Goal: Check status: Check status

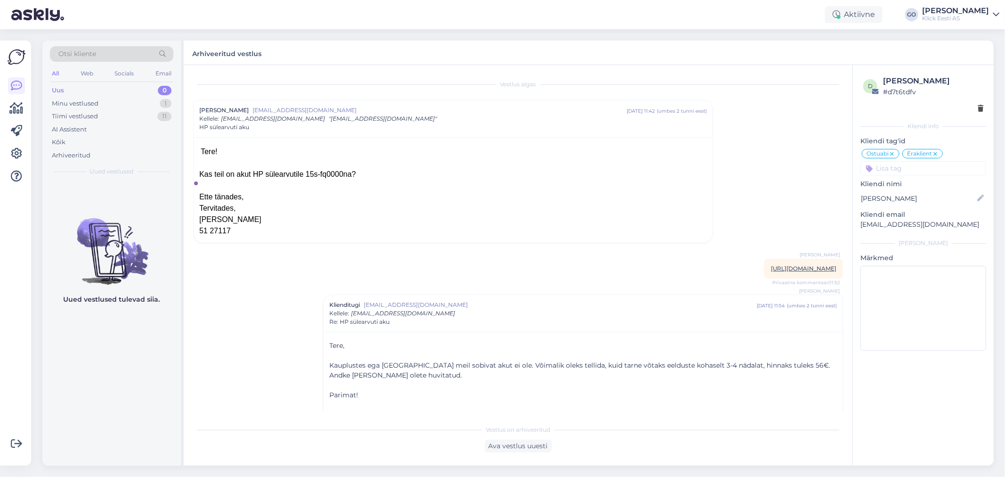
scroll to position [29, 0]
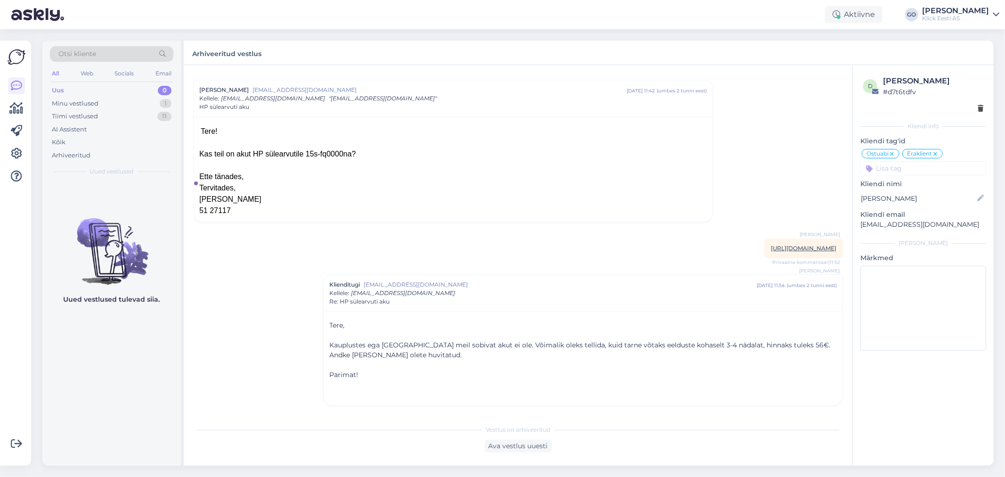
click at [54, 72] on div "All" at bounding box center [55, 73] width 11 height 12
click at [59, 141] on div "Kõik" at bounding box center [59, 142] width 14 height 9
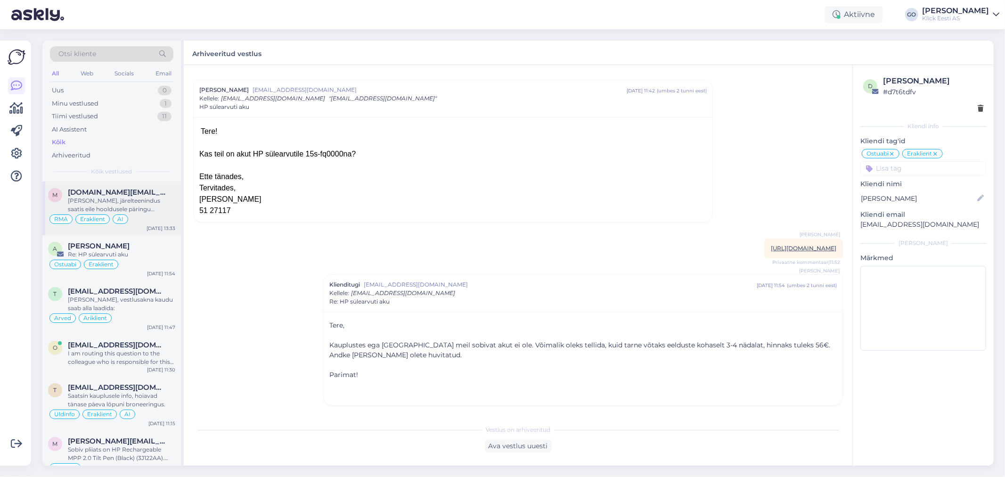
click at [106, 203] on div "[PERSON_NAME], järelteenindus saatis eile hooldusele päringu varuosa/mahakandmi…" at bounding box center [121, 204] width 107 height 17
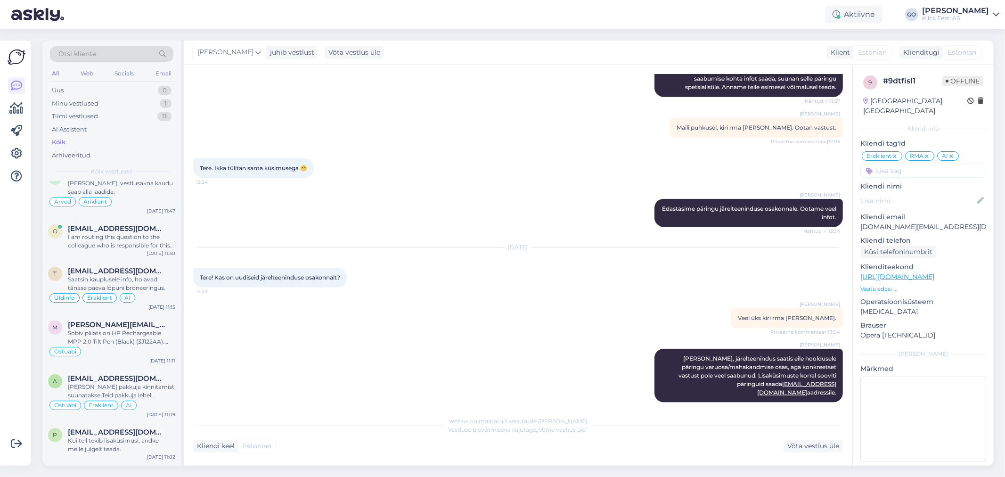
scroll to position [0, 0]
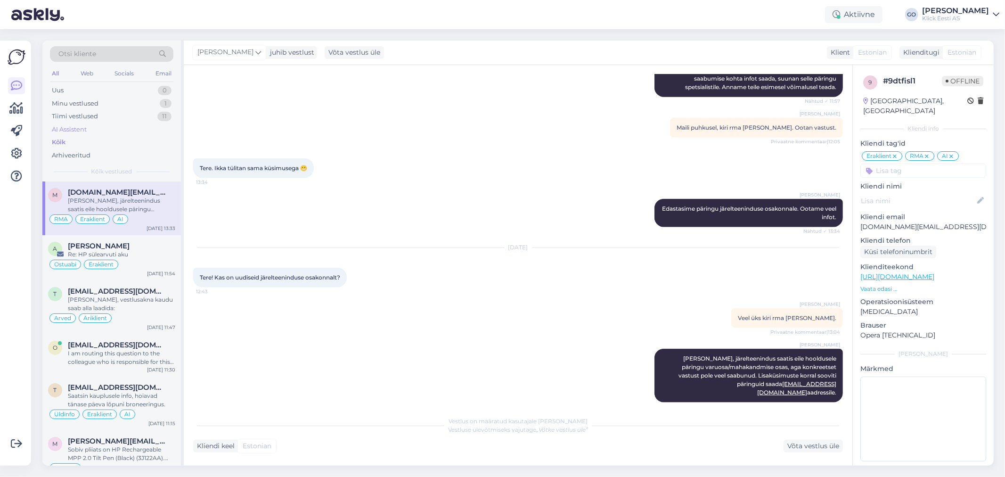
click at [62, 124] on div "AI Assistent" at bounding box center [111, 129] width 123 height 13
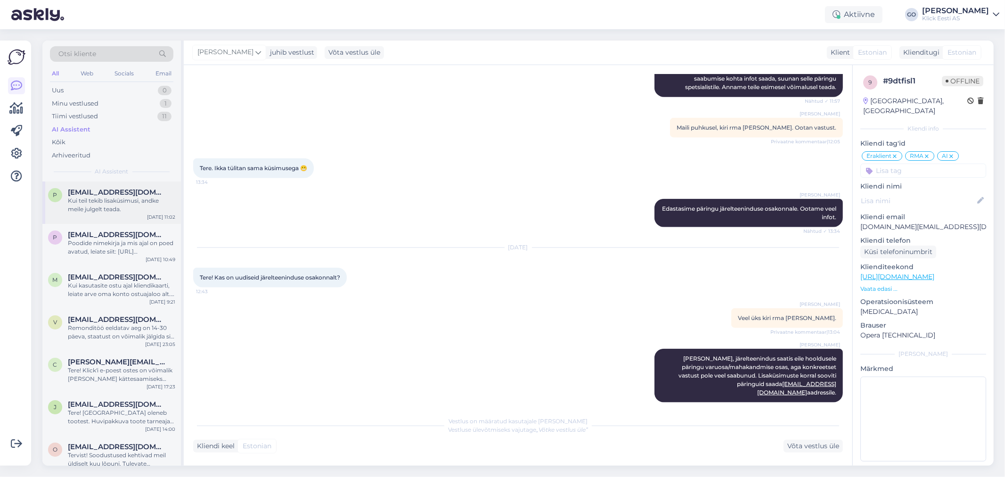
click at [131, 194] on span "[EMAIL_ADDRESS][DOMAIN_NAME]" at bounding box center [117, 192] width 98 height 8
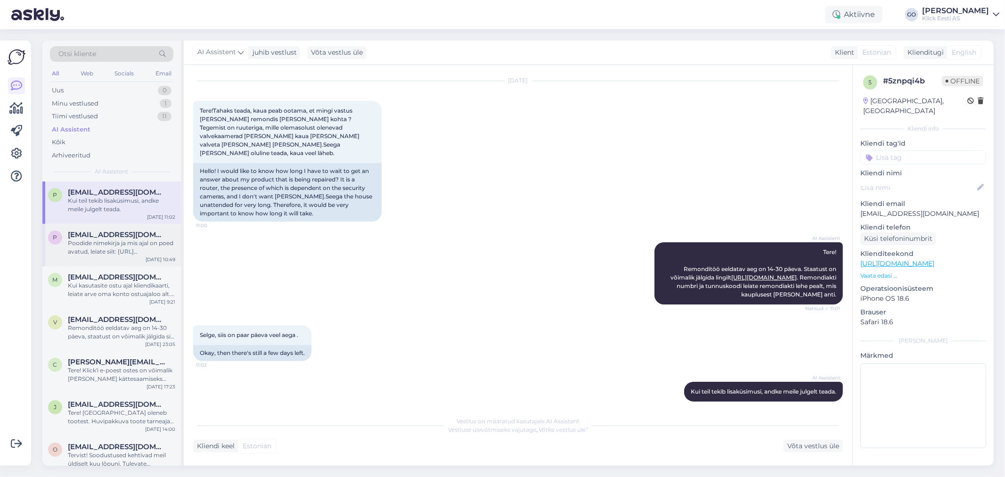
click at [87, 238] on span "[EMAIL_ADDRESS][DOMAIN_NAME]" at bounding box center [117, 234] width 98 height 8
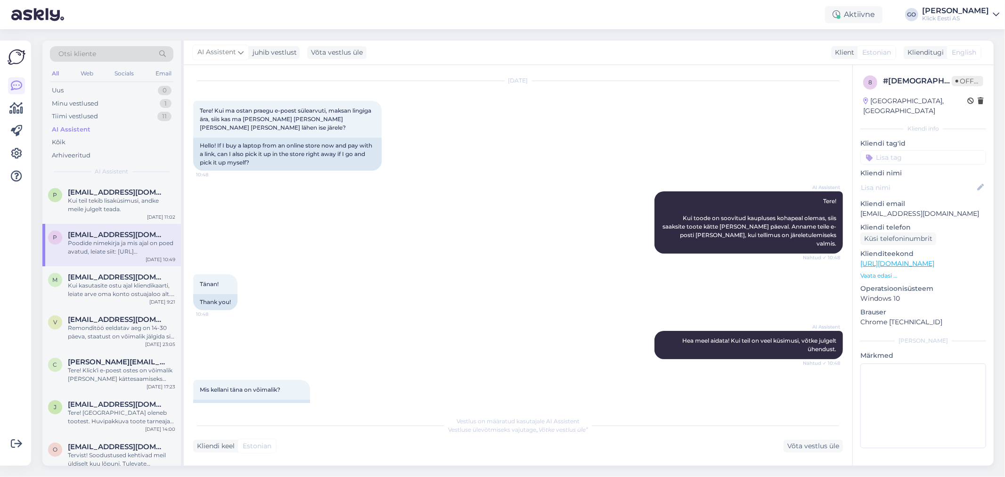
scroll to position [86, 0]
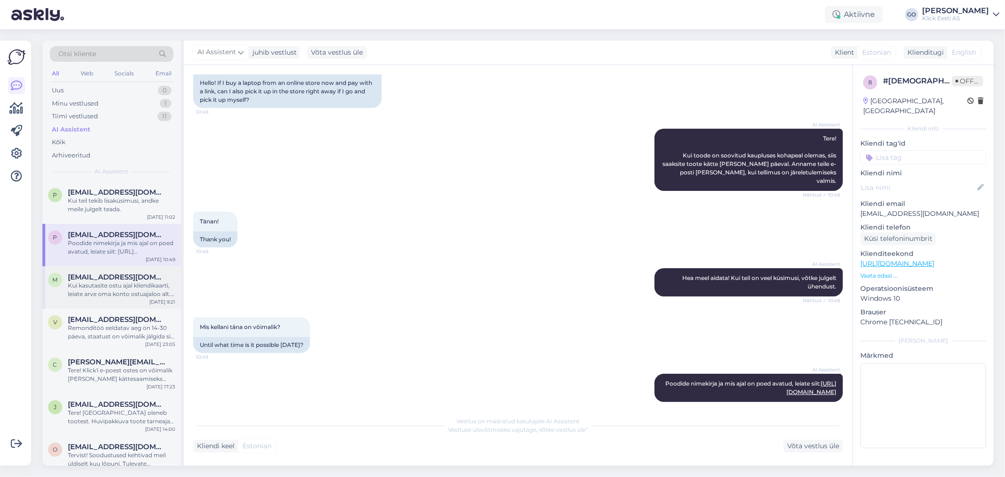
click at [120, 283] on div "Kui kasutasite ostu ajal kliendikaarti, leiate arve oma konto ostuajaloo alt. K…" at bounding box center [121, 289] width 107 height 17
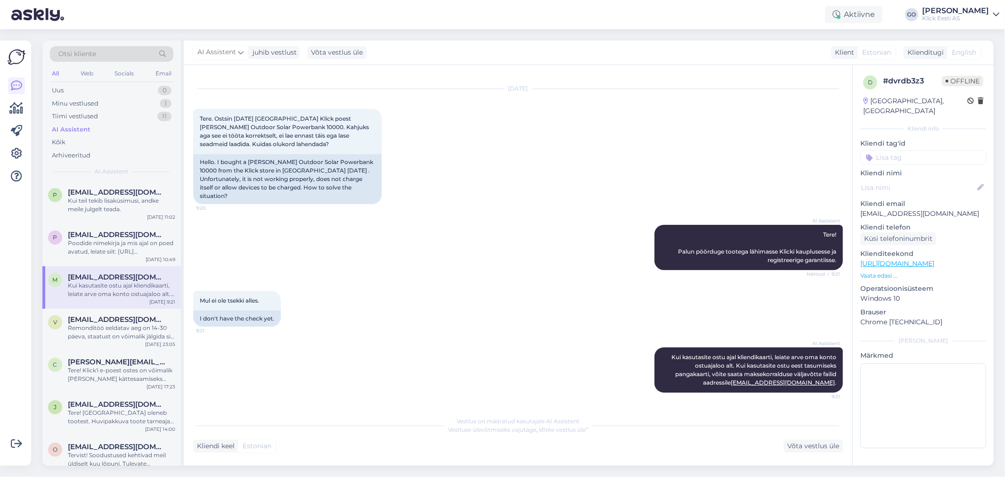
scroll to position [6, 0]
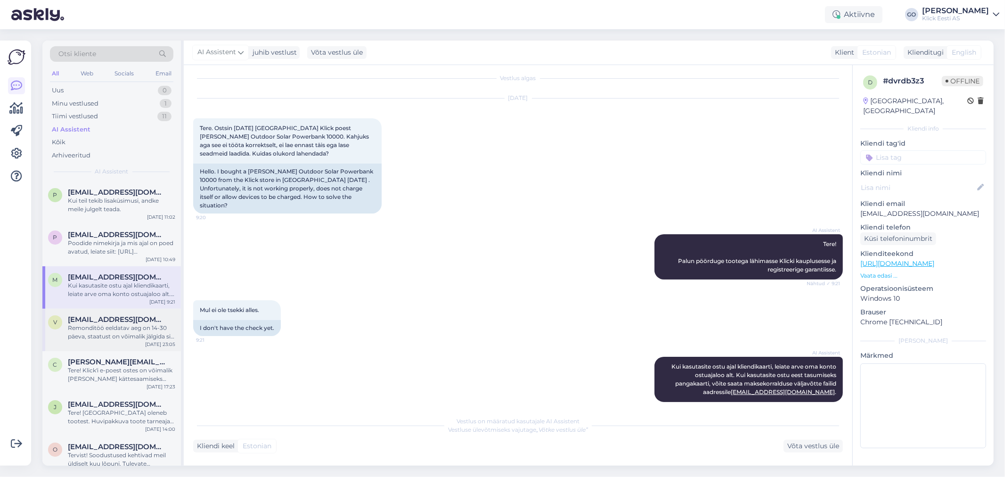
click at [103, 327] on div "Remonditöö eeldatav aeg on 14-30 päeva, staatust on võimalik jälgida siit lingi…" at bounding box center [121, 332] width 107 height 17
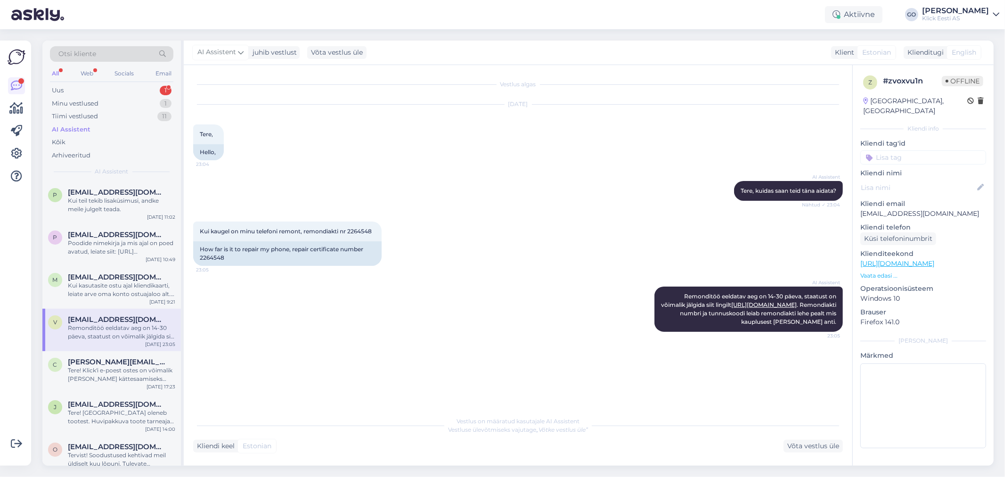
click at [543, 324] on div "AI Assistent Remonditöö eeldatav aeg on 14-30 päeva, staatust on võimalik jälgi…" at bounding box center [518, 309] width 650 height 66
click at [116, 370] on div "Tere! Klick'i e-poest ostes on võimalik [PERSON_NAME] kättesaamiseks endale sob…" at bounding box center [121, 374] width 107 height 17
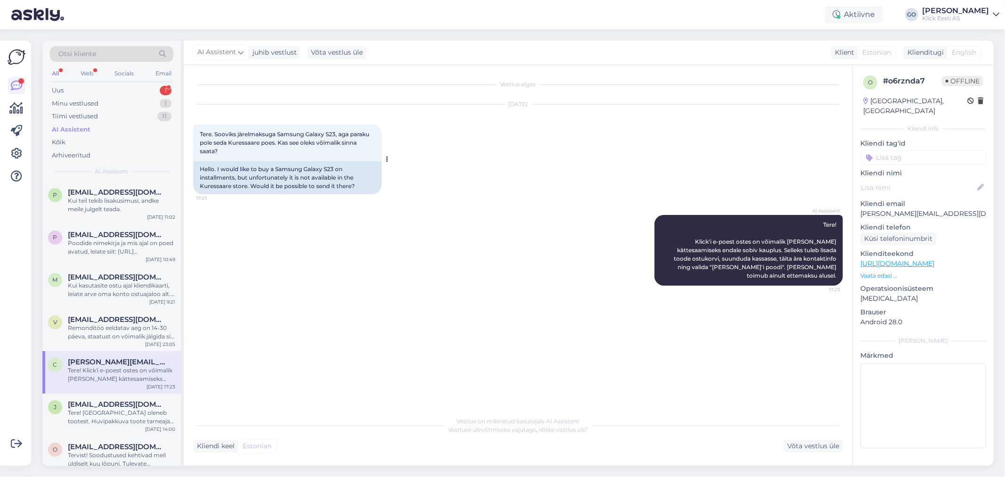
click at [253, 149] on div "Tere. Sooviks järelmaksuga Samsung Galaxy S23, aga paraku pole seda Kuressaare …" at bounding box center [287, 142] width 188 height 37
click at [103, 407] on span "[EMAIL_ADDRESS][DOMAIN_NAME]" at bounding box center [117, 404] width 98 height 8
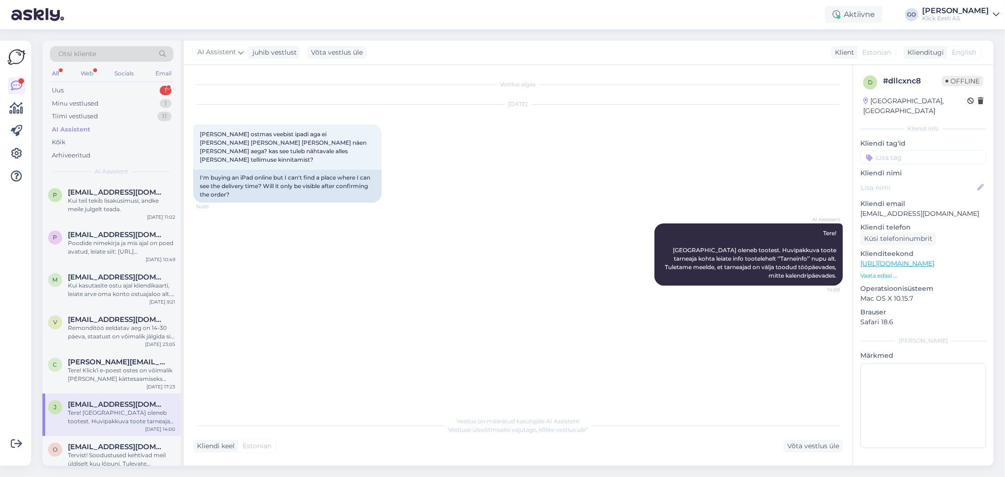
click at [338, 265] on div "AI Assistent Tere! [GEOGRAPHIC_DATA] oleneb tootest. Huvipakkuva toote tarneaja…" at bounding box center [518, 254] width 650 height 83
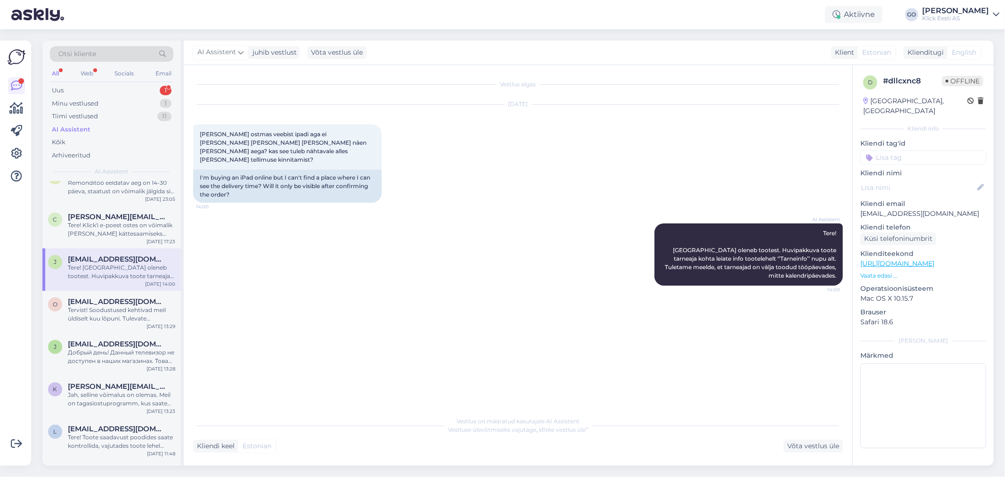
scroll to position [167, 0]
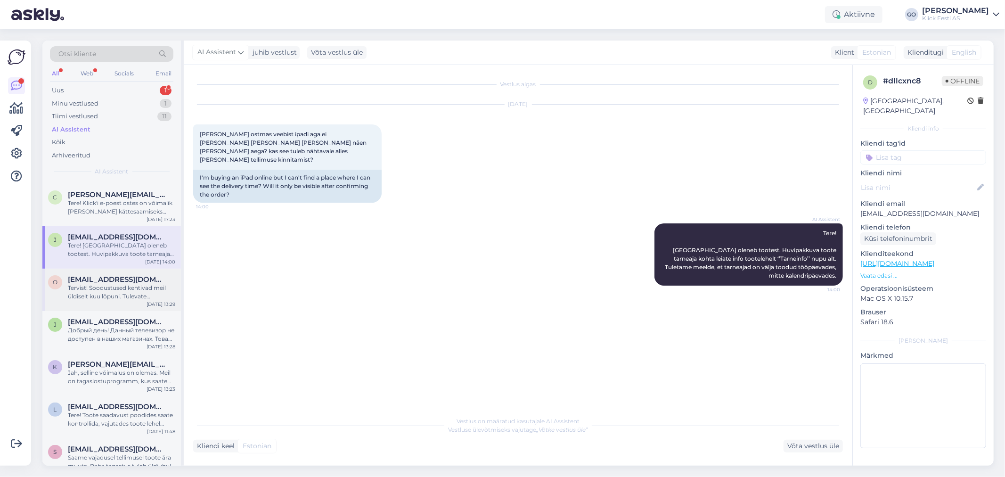
click at [107, 284] on div "Tervist! Soodustused kehtivad meil üldiselt kuu lõpuni. Tulevate hinnamuudatust…" at bounding box center [121, 292] width 107 height 17
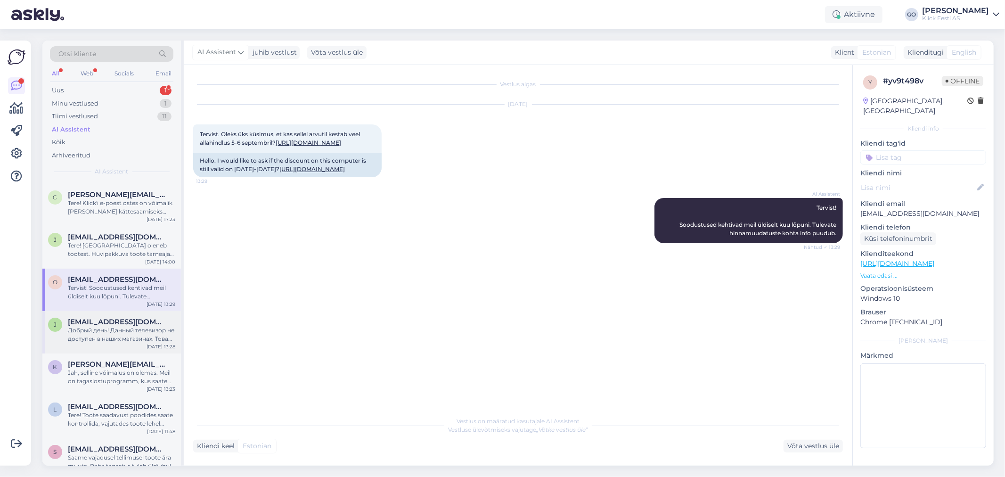
click at [106, 327] on div "Добрый день! Данный телевизор не доступен в наших магазинах. Товар можно заказа…" at bounding box center [121, 334] width 107 height 17
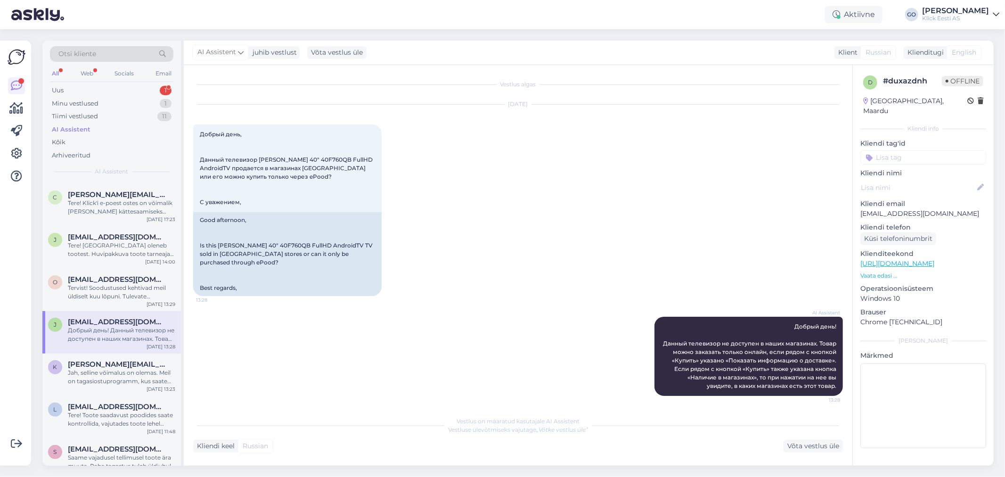
scroll to position [0, 0]
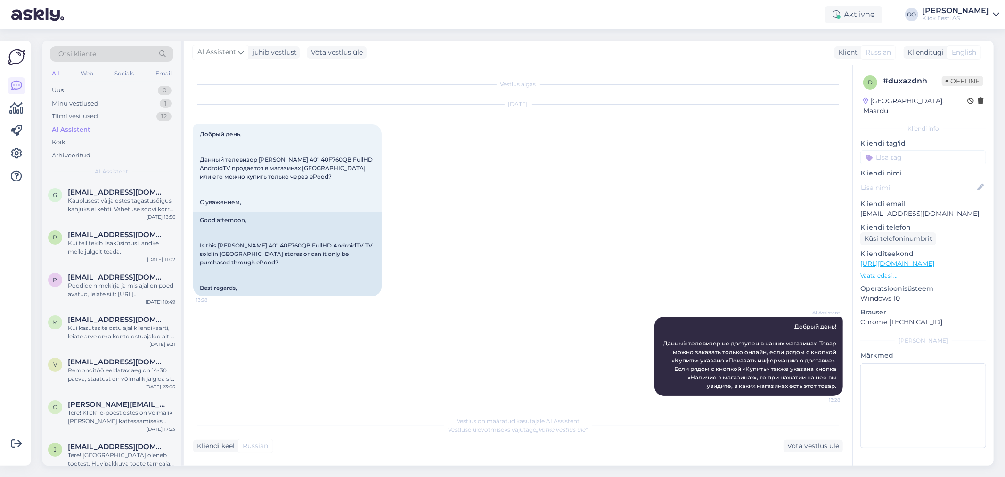
click at [402, 354] on div "AI Assistent Добрый день! Данный телевизор не доступен в наших магазинах. Товар…" at bounding box center [518, 356] width 650 height 100
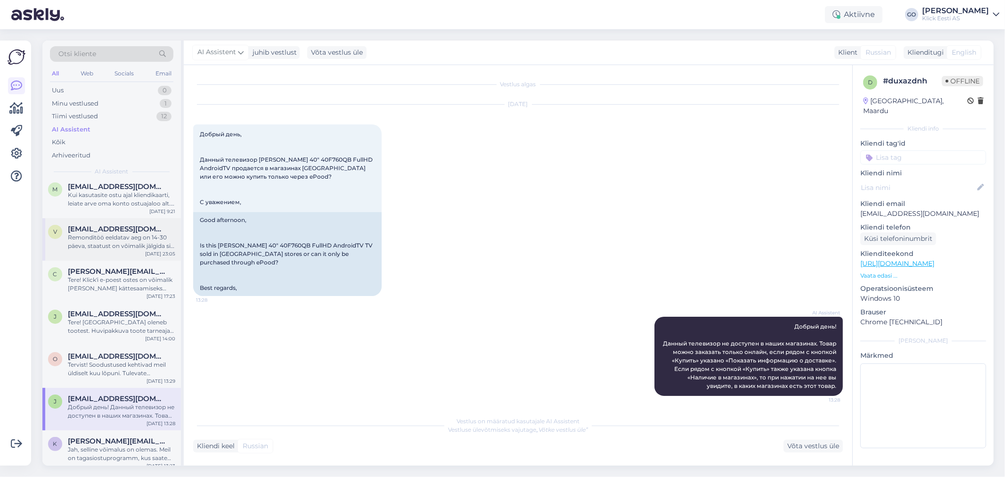
scroll to position [157, 0]
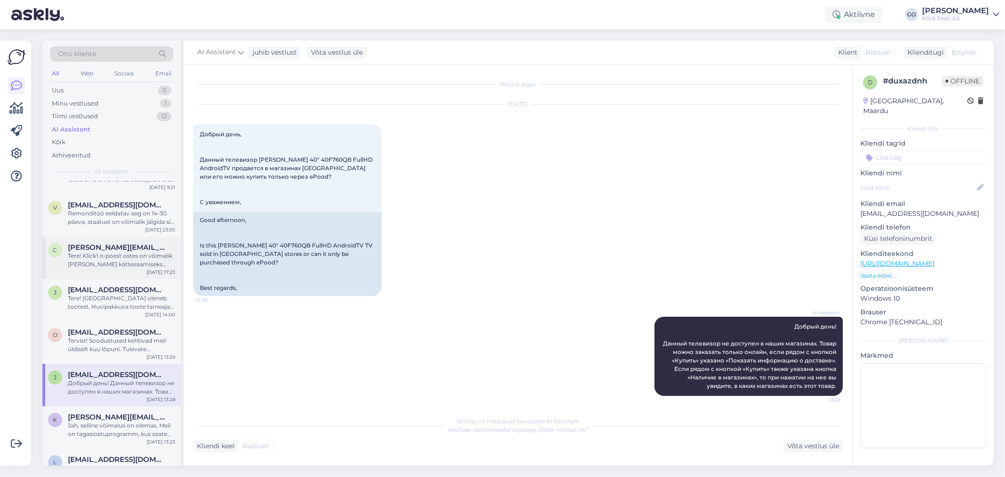
click at [106, 258] on div "Tere! Klick'i e-poest ostes on võimalik [PERSON_NAME] kättesaamiseks endale sob…" at bounding box center [121, 260] width 107 height 17
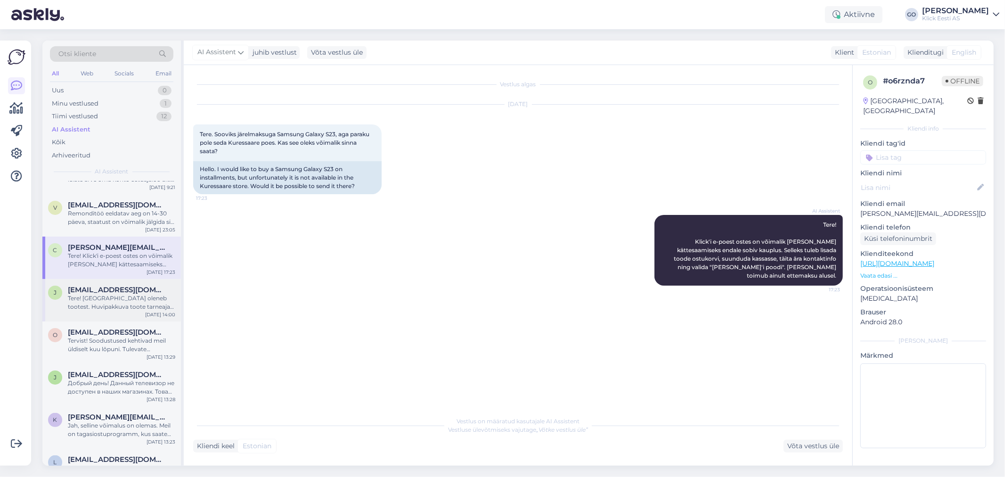
click at [99, 291] on span "[EMAIL_ADDRESS][DOMAIN_NAME]" at bounding box center [117, 290] width 98 height 8
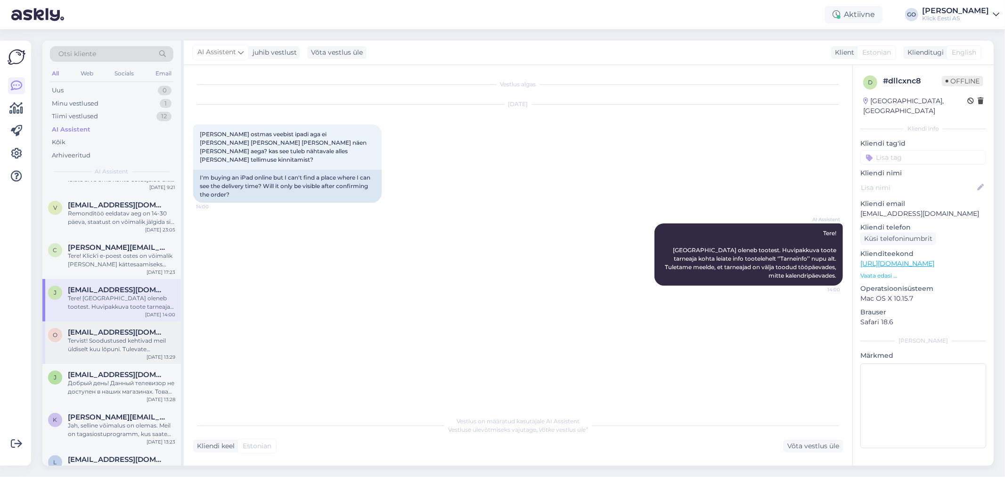
click at [99, 328] on span "[EMAIL_ADDRESS][DOMAIN_NAME]" at bounding box center [117, 332] width 98 height 8
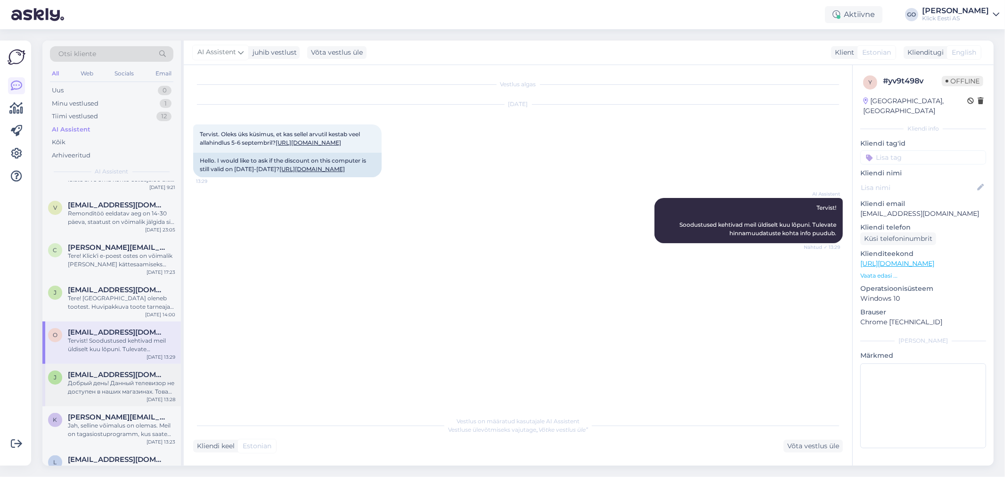
click at [100, 383] on div "Добрый день! Данный телевизор не доступен в наших магазинах. Товар можно заказа…" at bounding box center [121, 387] width 107 height 17
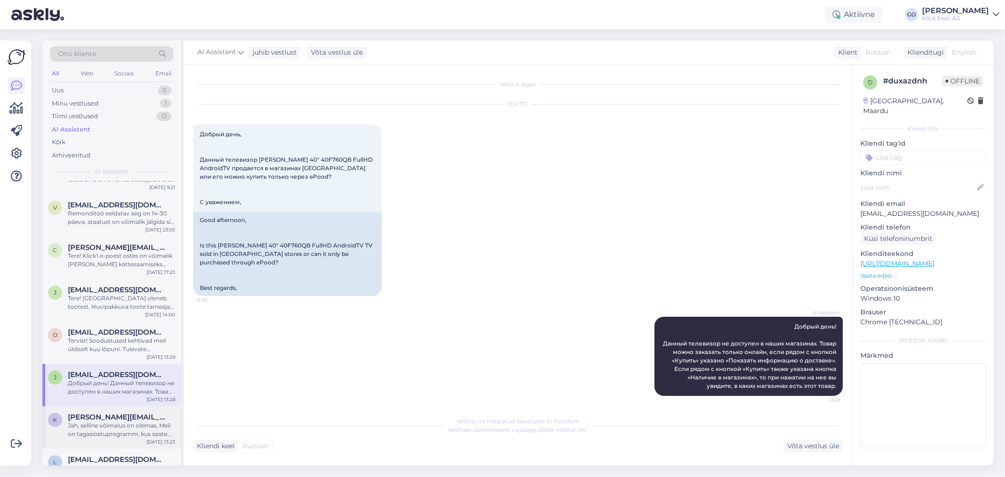
click at [98, 413] on span "[PERSON_NAME][EMAIL_ADDRESS][DOMAIN_NAME]" at bounding box center [117, 417] width 98 height 8
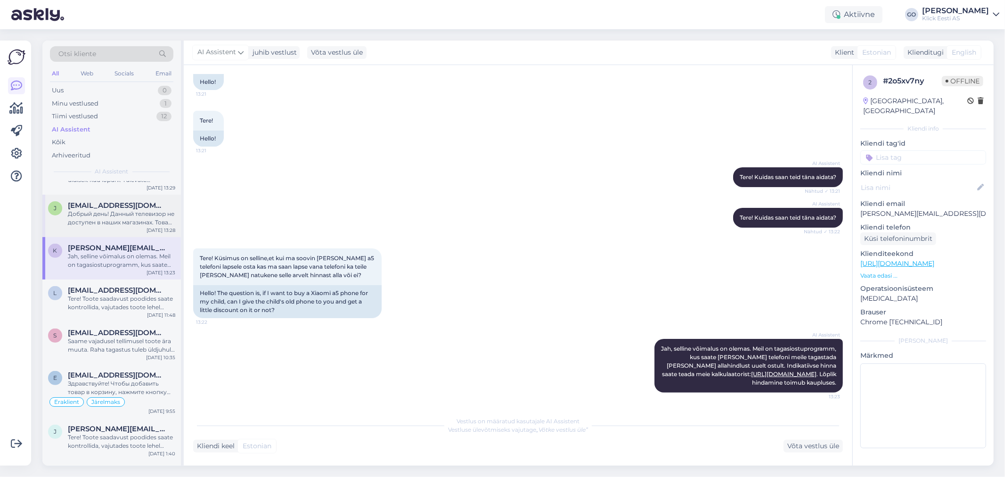
scroll to position [327, 0]
click at [109, 293] on span "[EMAIL_ADDRESS][DOMAIN_NAME]" at bounding box center [117, 290] width 98 height 8
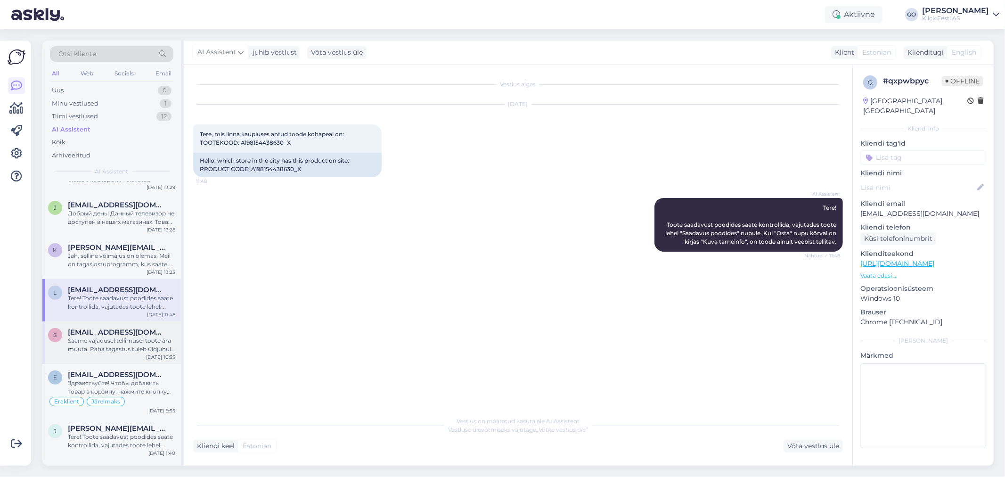
click at [112, 340] on div "Saame vajadusel tellimusel toote ära muuta. Raha tagastus tuleb üldjuhul kuni 5…" at bounding box center [121, 344] width 107 height 17
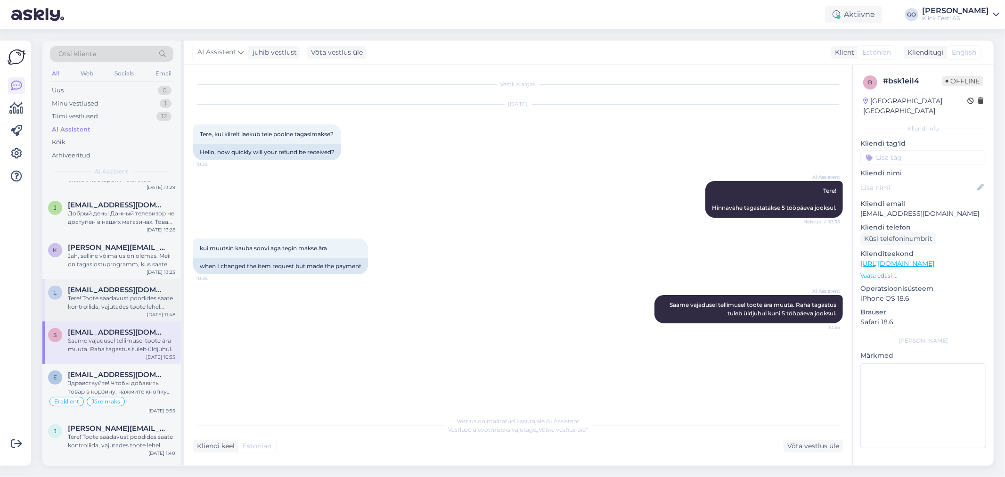
click at [121, 295] on div "Tere! Toote saadavust poodides saate kontrollida, vajutades toote lehel "Saadav…" at bounding box center [121, 302] width 107 height 17
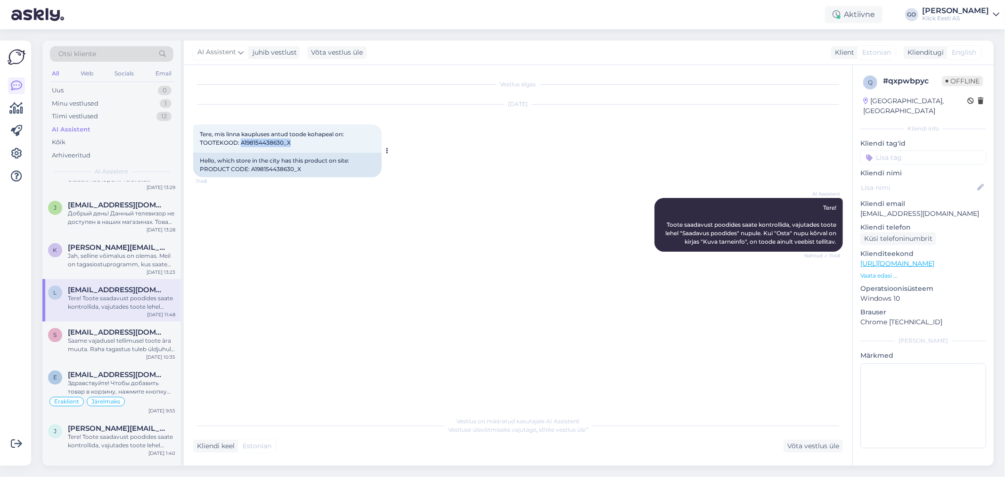
drag, startPoint x: 295, startPoint y: 142, endPoint x: 240, endPoint y: 144, distance: 54.7
click at [240, 144] on div "Tere, mis linna kaupluses antud toode kohapeal on: TOOTEKOOD: A198154438630_X 1…" at bounding box center [287, 138] width 188 height 28
copy span "A198154438630_X"
click at [83, 104] on div "Minu vestlused" at bounding box center [75, 103] width 47 height 9
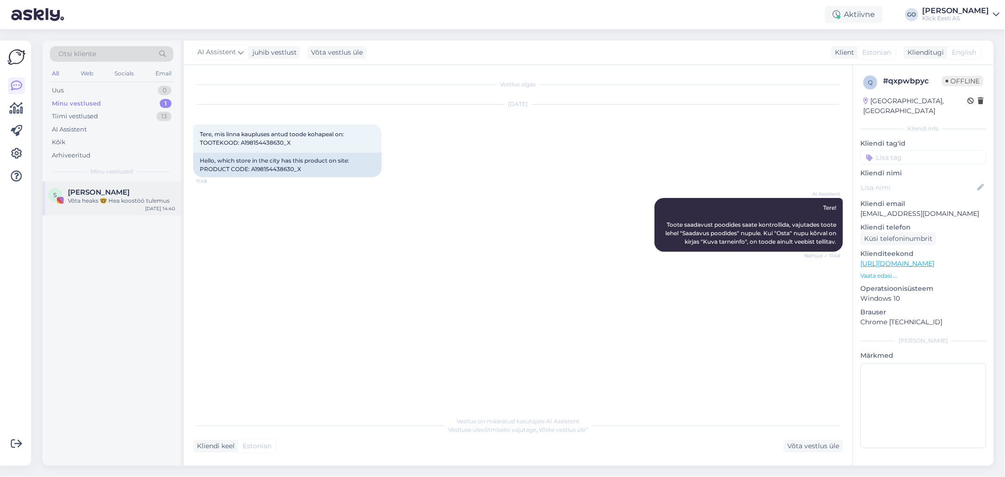
click at [130, 189] on div "[PERSON_NAME]" at bounding box center [121, 192] width 107 height 8
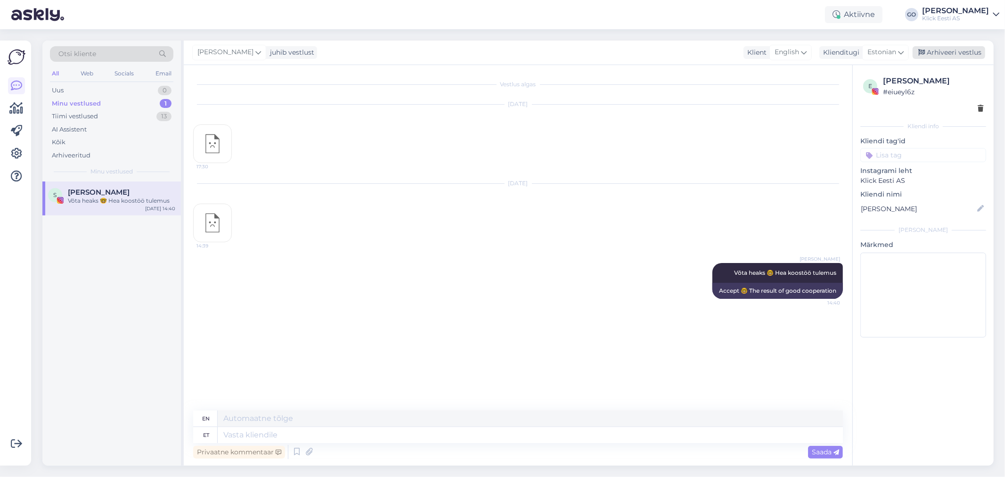
click at [966, 49] on div "Arhiveeri vestlus" at bounding box center [949, 52] width 73 height 13
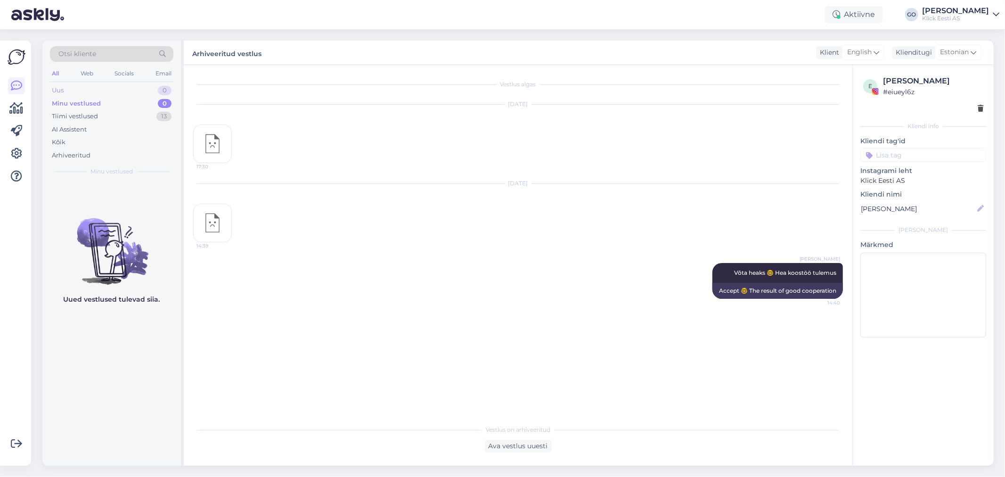
click at [69, 88] on div "Uus 0" at bounding box center [111, 90] width 123 height 13
click at [62, 139] on div "Kõik" at bounding box center [59, 142] width 14 height 9
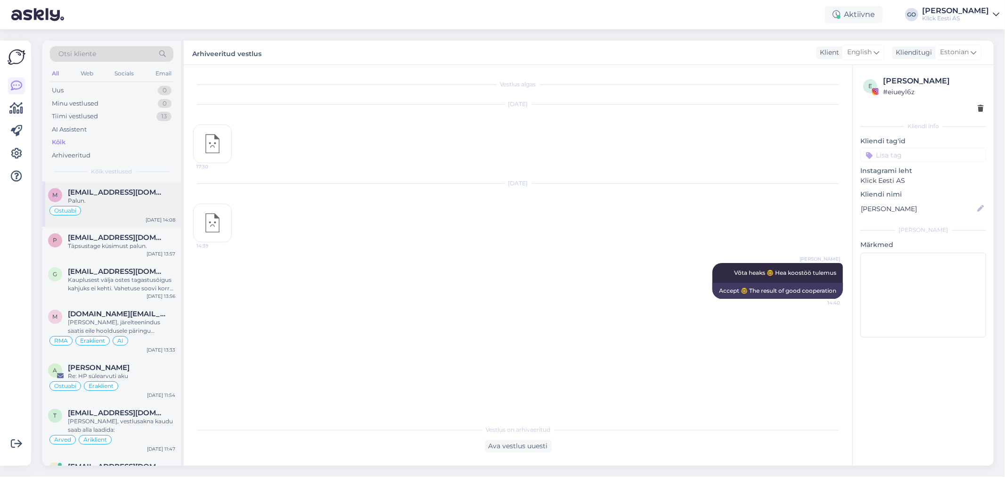
click at [114, 195] on span "[EMAIL_ADDRESS][DOMAIN_NAME]" at bounding box center [117, 192] width 98 height 8
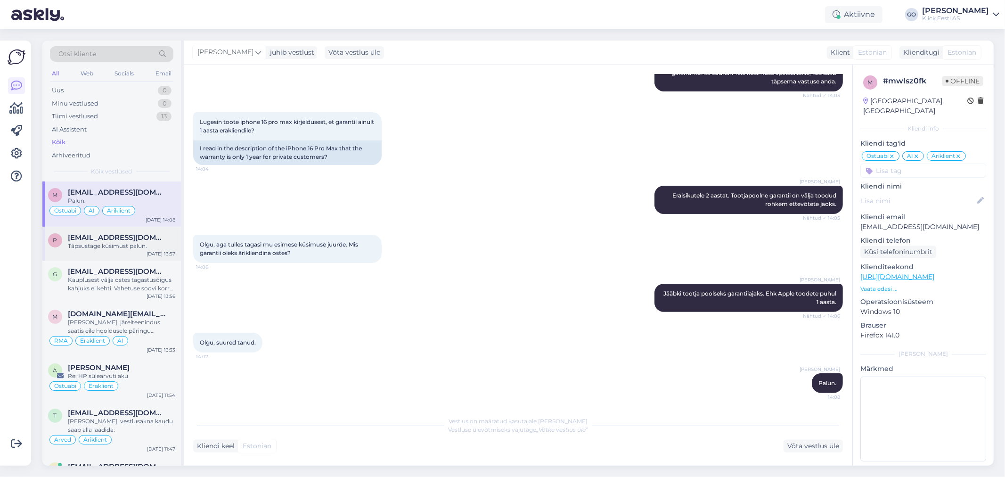
click at [92, 243] on div "Täpsustage küsimust palun." at bounding box center [121, 246] width 107 height 8
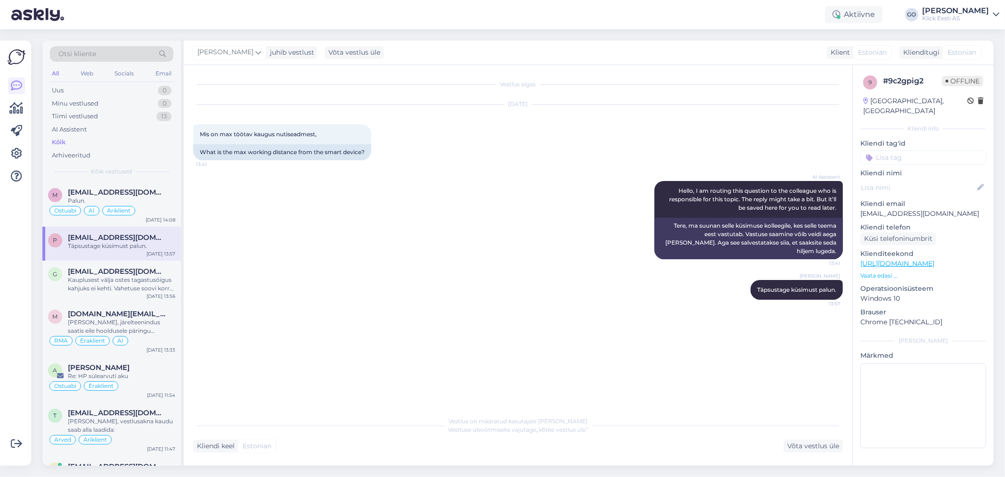
click at [930, 259] on link "[URL][DOMAIN_NAME]" at bounding box center [897, 263] width 74 height 8
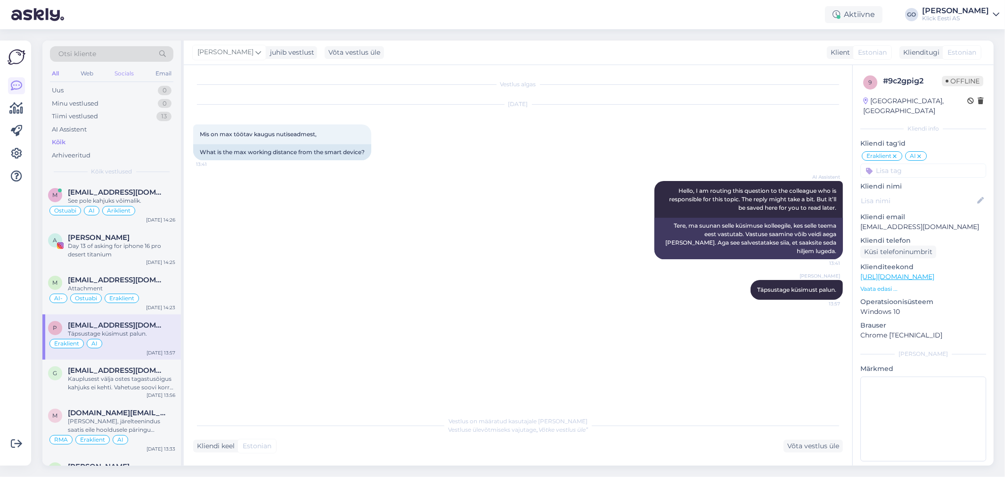
click at [126, 74] on div "Socials" at bounding box center [124, 73] width 23 height 12
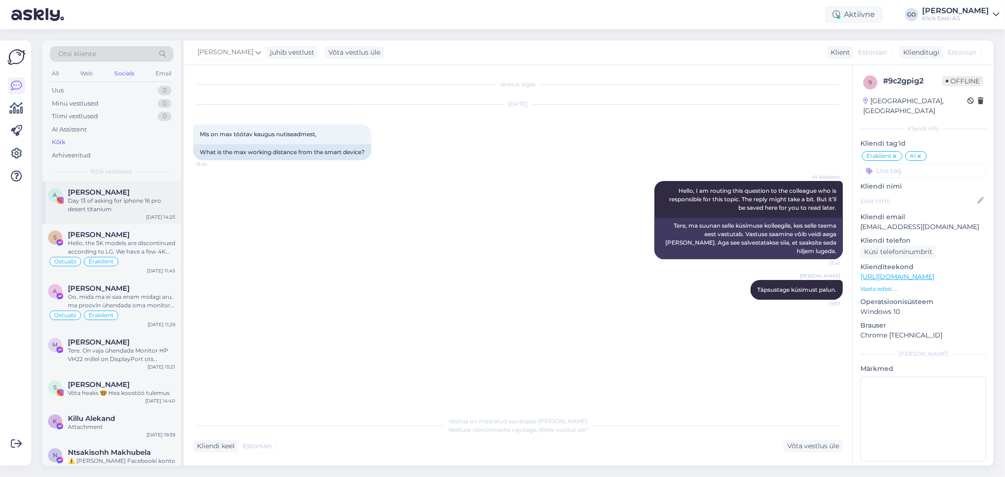
click at [119, 209] on div "Day 13 of asking for iphone 16 pro desert titanium" at bounding box center [121, 204] width 107 height 17
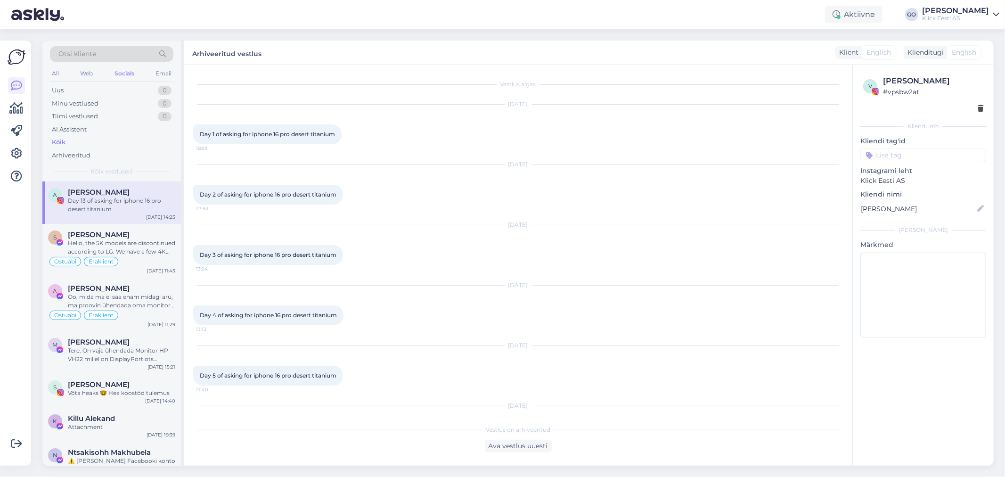
scroll to position [466, 0]
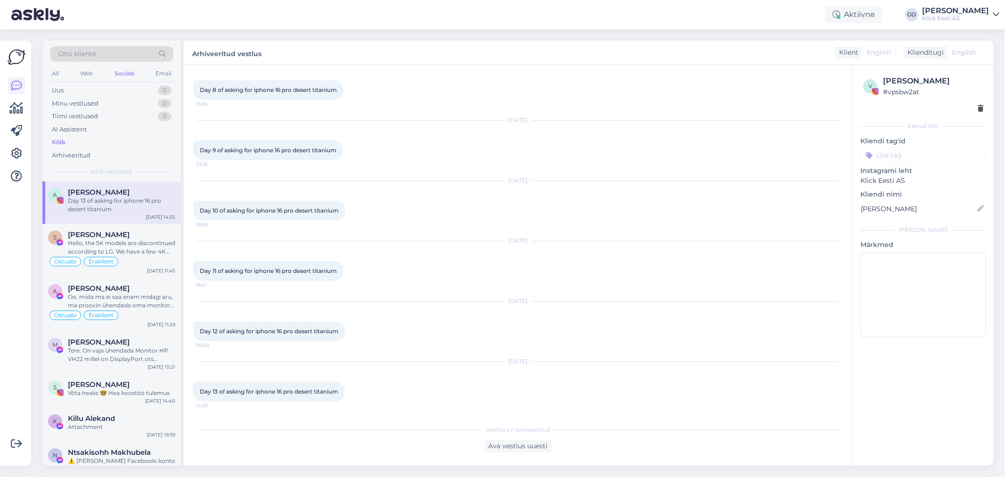
click at [118, 199] on div "Day 13 of asking for iphone 16 pro desert titanium" at bounding box center [121, 204] width 107 height 17
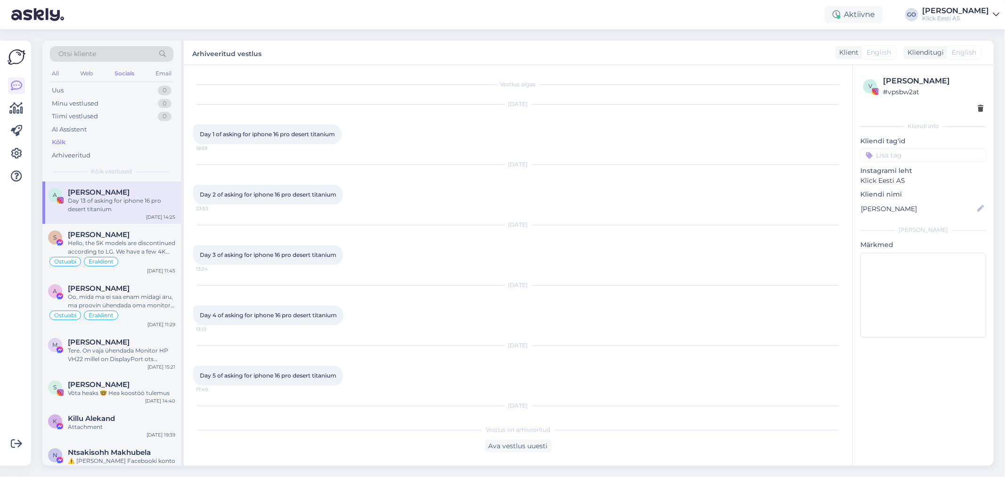
click at [118, 202] on div "Day 13 of asking for iphone 16 pro desert titanium" at bounding box center [121, 204] width 107 height 17
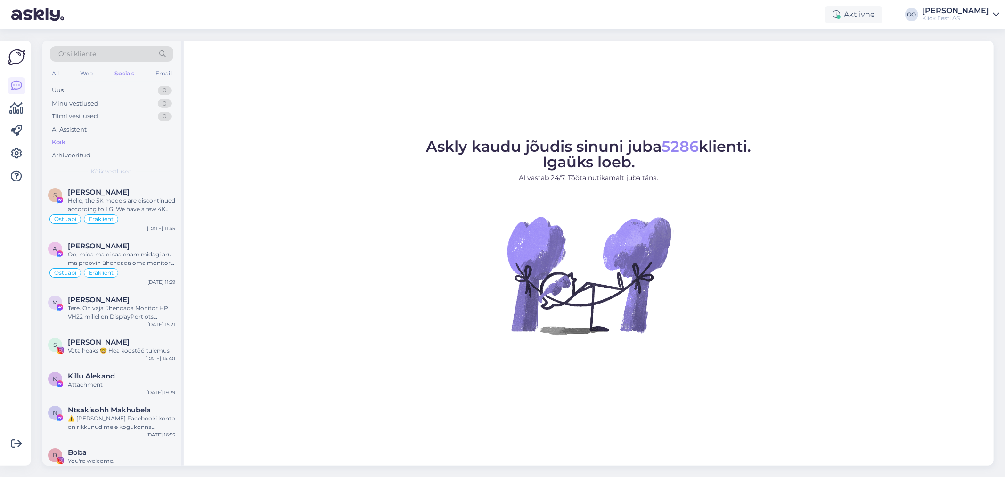
click at [55, 140] on div "Kõik" at bounding box center [59, 142] width 14 height 9
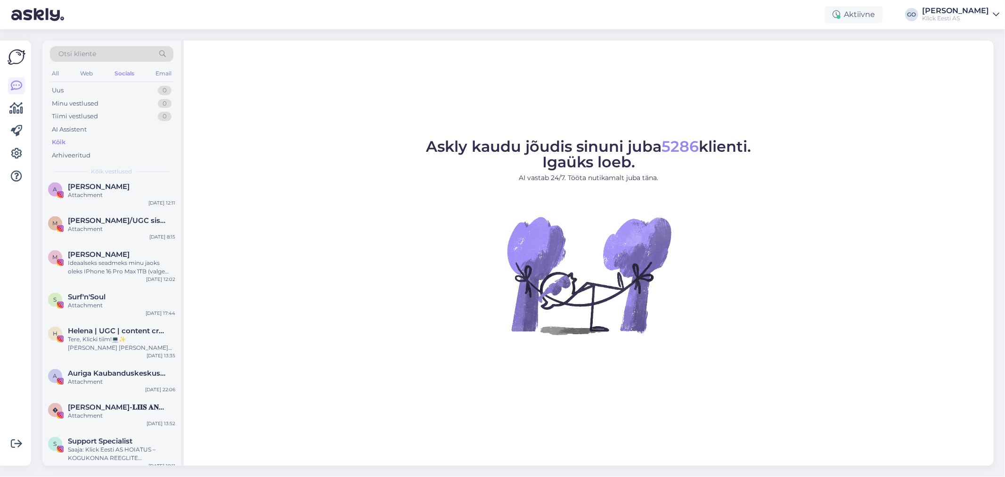
scroll to position [591, 0]
click at [57, 140] on div "Kõik" at bounding box center [59, 142] width 14 height 9
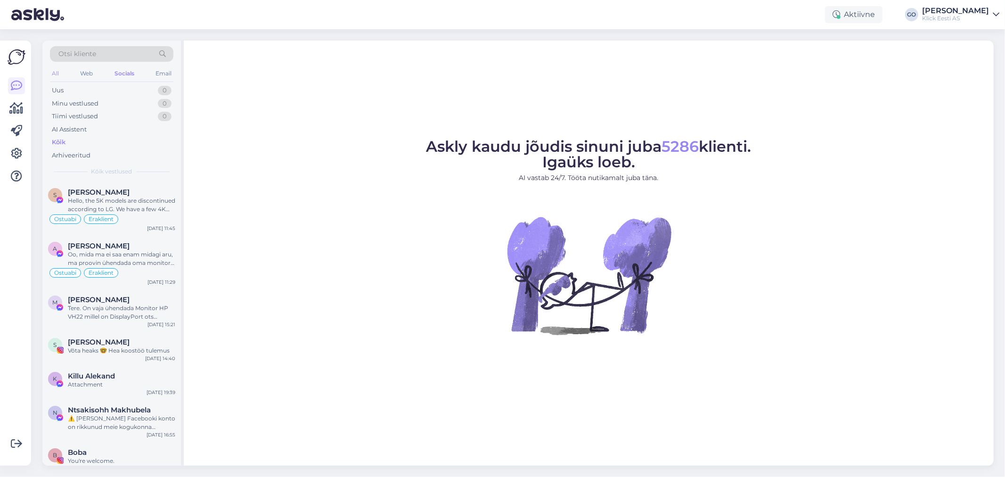
click at [54, 69] on div "All" at bounding box center [55, 73] width 11 height 12
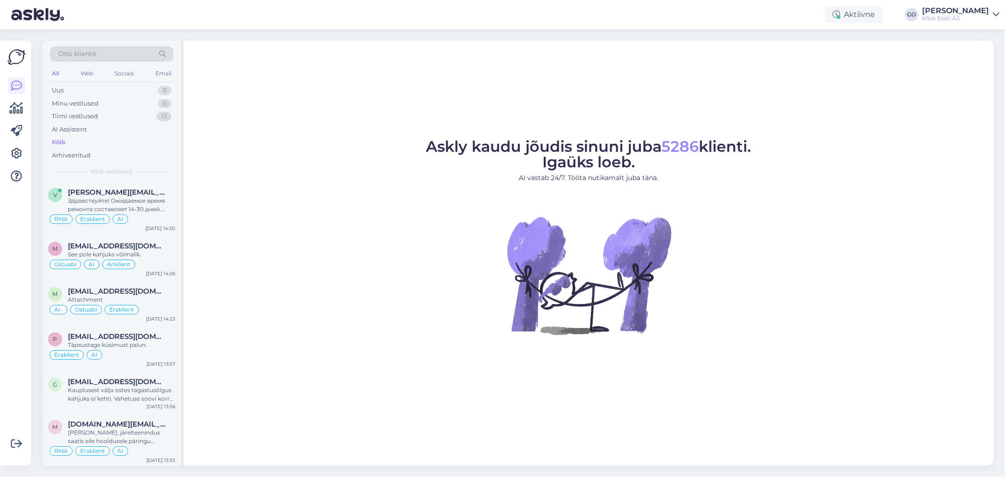
click at [50, 142] on div "Kõik" at bounding box center [111, 142] width 123 height 13
click at [106, 49] on div "Otsi kliente" at bounding box center [111, 54] width 123 height 16
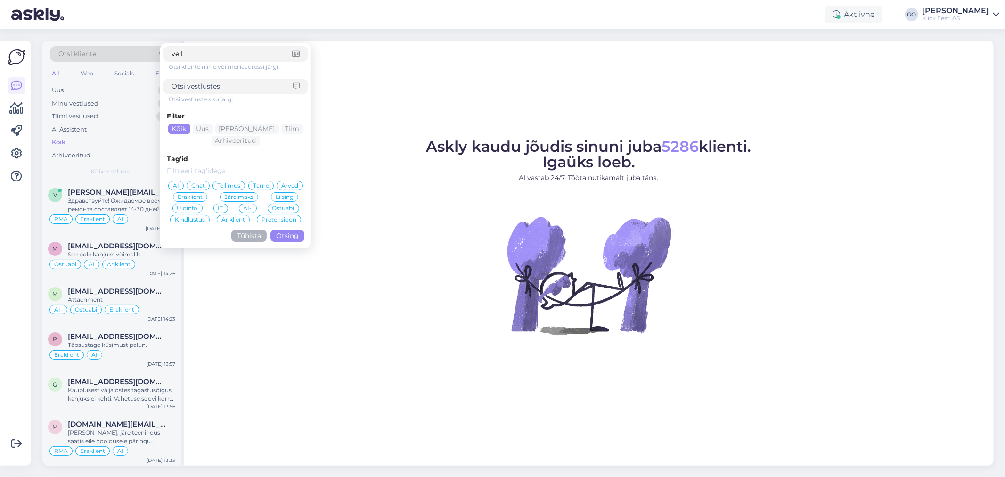
type input "vello"
click button "Otsing" at bounding box center [287, 236] width 34 height 12
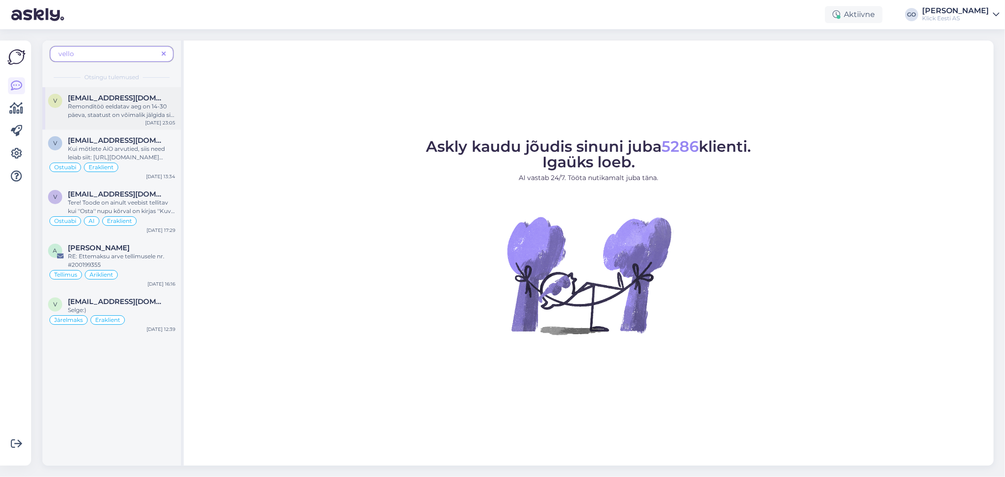
click at [90, 106] on div "Remonditöö eeldatav aeg on 14-30 päeva, staatust on võimalik jälgida siit lingi…" at bounding box center [121, 110] width 107 height 17
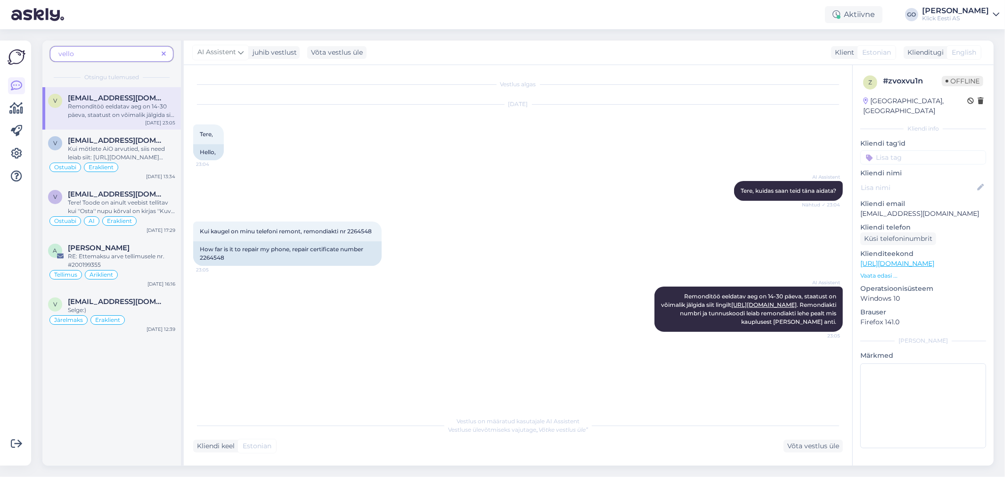
click at [420, 352] on div "Vestlus algas [DATE] Tere, 23:04 Hello, AI Assistent [PERSON_NAME], kuidas saan…" at bounding box center [522, 238] width 658 height 328
click at [793, 304] on link "[URL][DOMAIN_NAME]" at bounding box center [763, 304] width 65 height 7
drag, startPoint x: 226, startPoint y: 253, endPoint x: 204, endPoint y: 259, distance: 23.4
click at [204, 259] on div "How far is it to repair my phone, repair certificate number 2264548" at bounding box center [287, 253] width 188 height 25
click at [243, 261] on div "How far is it to repair my phone, repair certificate number 2264548" at bounding box center [287, 253] width 188 height 25
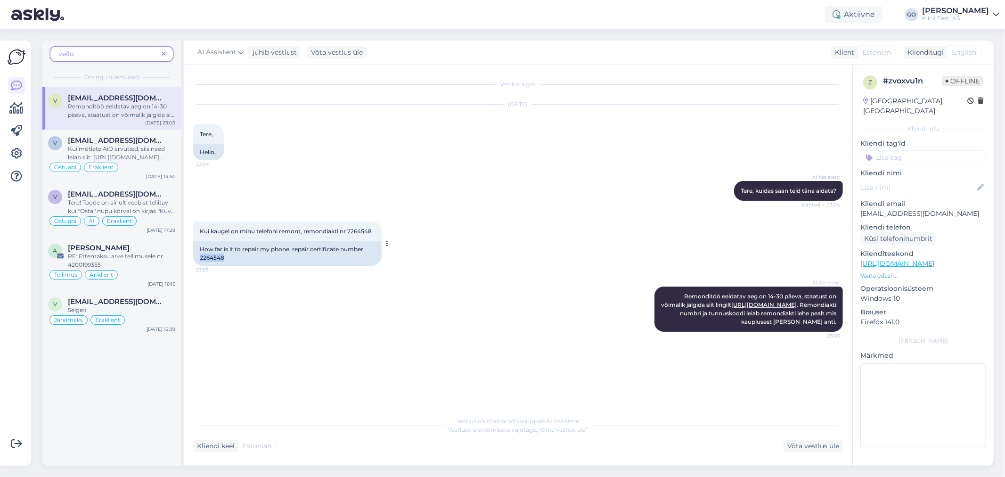
drag, startPoint x: 240, startPoint y: 261, endPoint x: 196, endPoint y: 259, distance: 44.8
click at [196, 259] on div "How far is it to repair my phone, repair certificate number 2264548" at bounding box center [287, 253] width 188 height 25
copy div "2264548"
click at [302, 313] on div "AI Assistent Remonditöö eeldatav aeg on 14-30 päeva, staatust on võimalik jälgi…" at bounding box center [518, 309] width 650 height 66
click at [270, 343] on div "Vestlus algas [DATE] Tere, 23:04 Hello, AI Assistent [PERSON_NAME], kuidas saan…" at bounding box center [522, 238] width 658 height 328
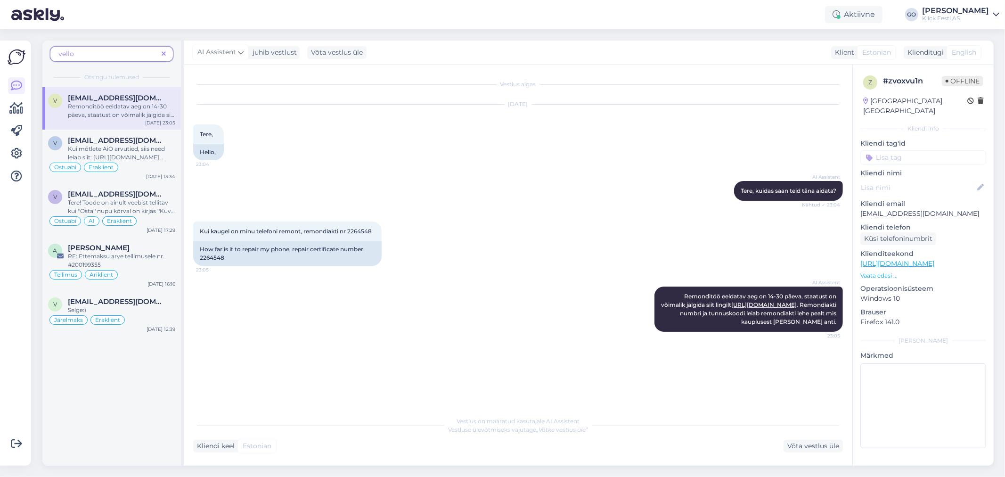
click at [601, 163] on div "[DATE] Tere, 23:04 Hello," at bounding box center [518, 132] width 650 height 76
